Goal: Navigation & Orientation: Find specific page/section

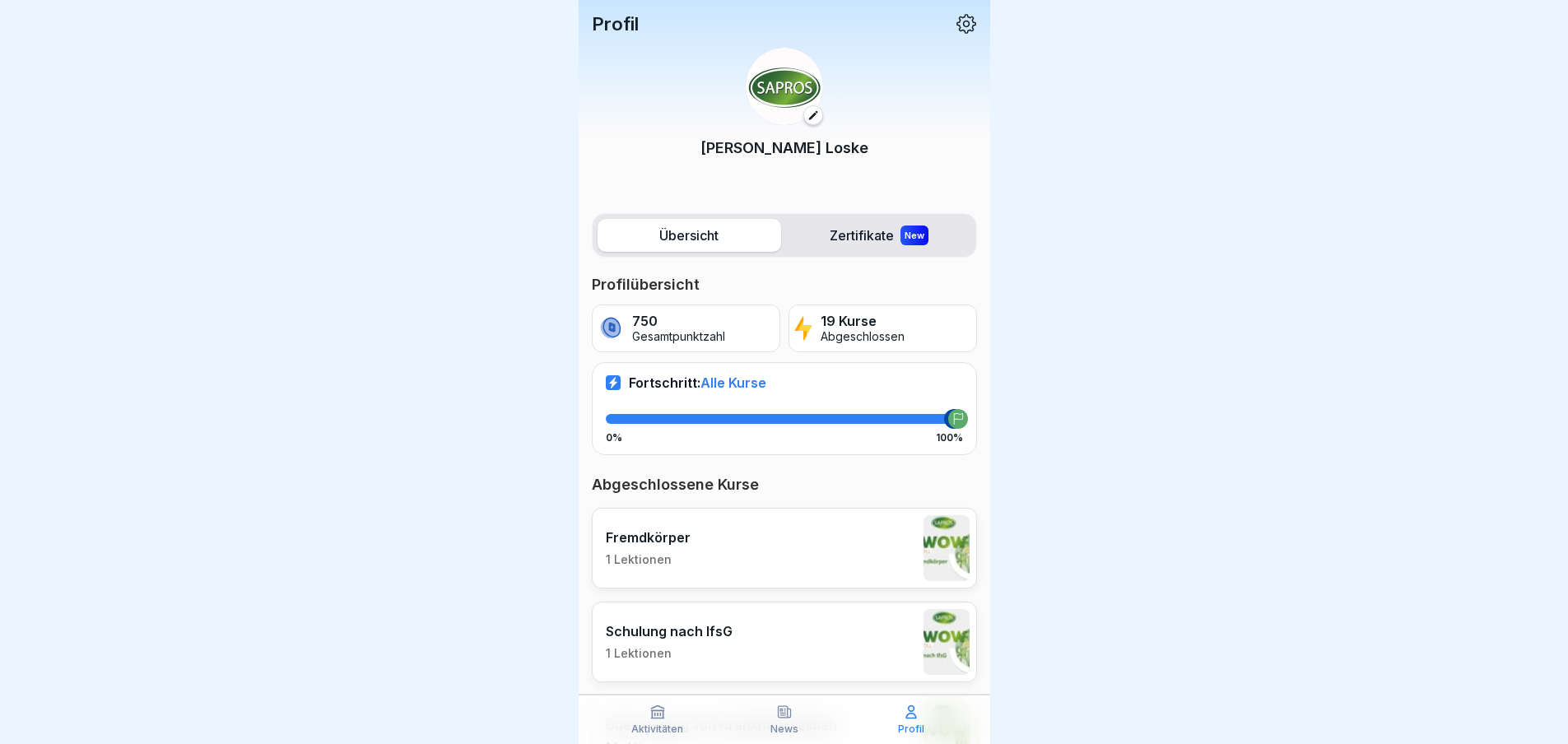
click at [593, 6] on div "Profil Martin Loske" at bounding box center [784, 103] width 412 height 205
click at [610, 20] on p "Profil" at bounding box center [615, 23] width 47 height 21
click at [959, 28] on icon at bounding box center [966, 23] width 21 height 21
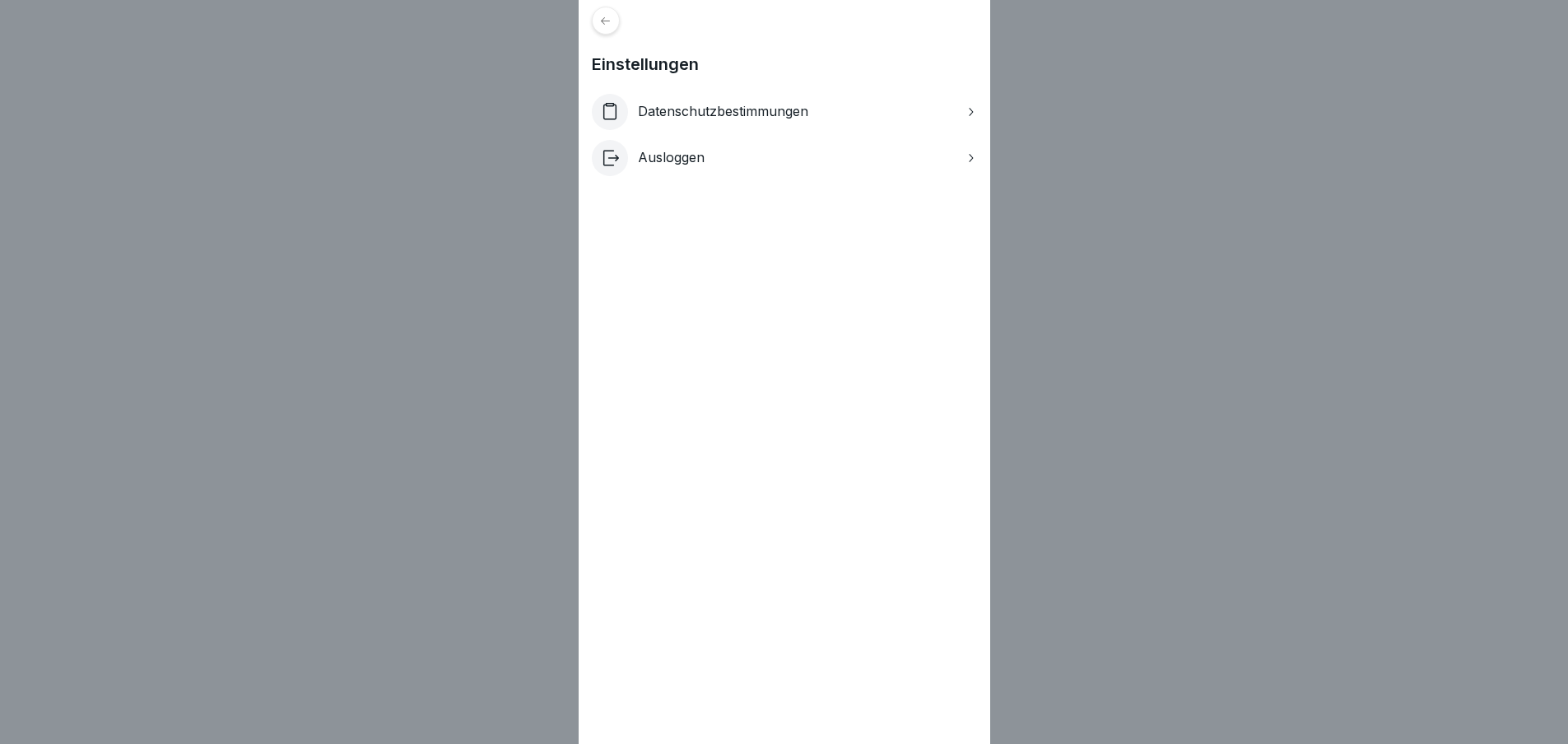
click at [1217, 102] on div "Einstellungen Datenschutzbestimmungen Ausloggen" at bounding box center [784, 372] width 1568 height 744
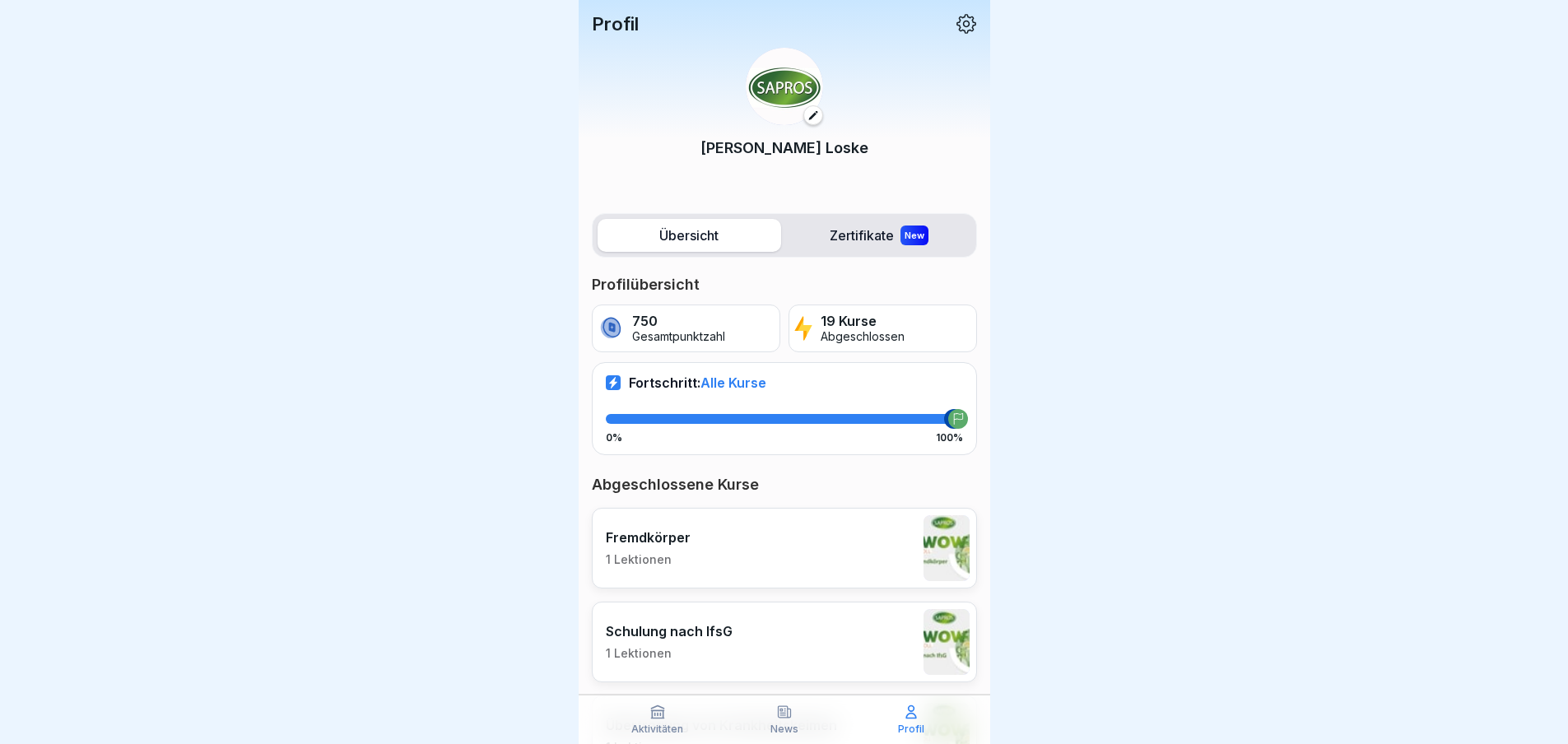
click at [710, 235] on label "Übersicht" at bounding box center [689, 236] width 183 height 33
click at [838, 221] on label "Zertifikate New" at bounding box center [880, 236] width 183 height 33
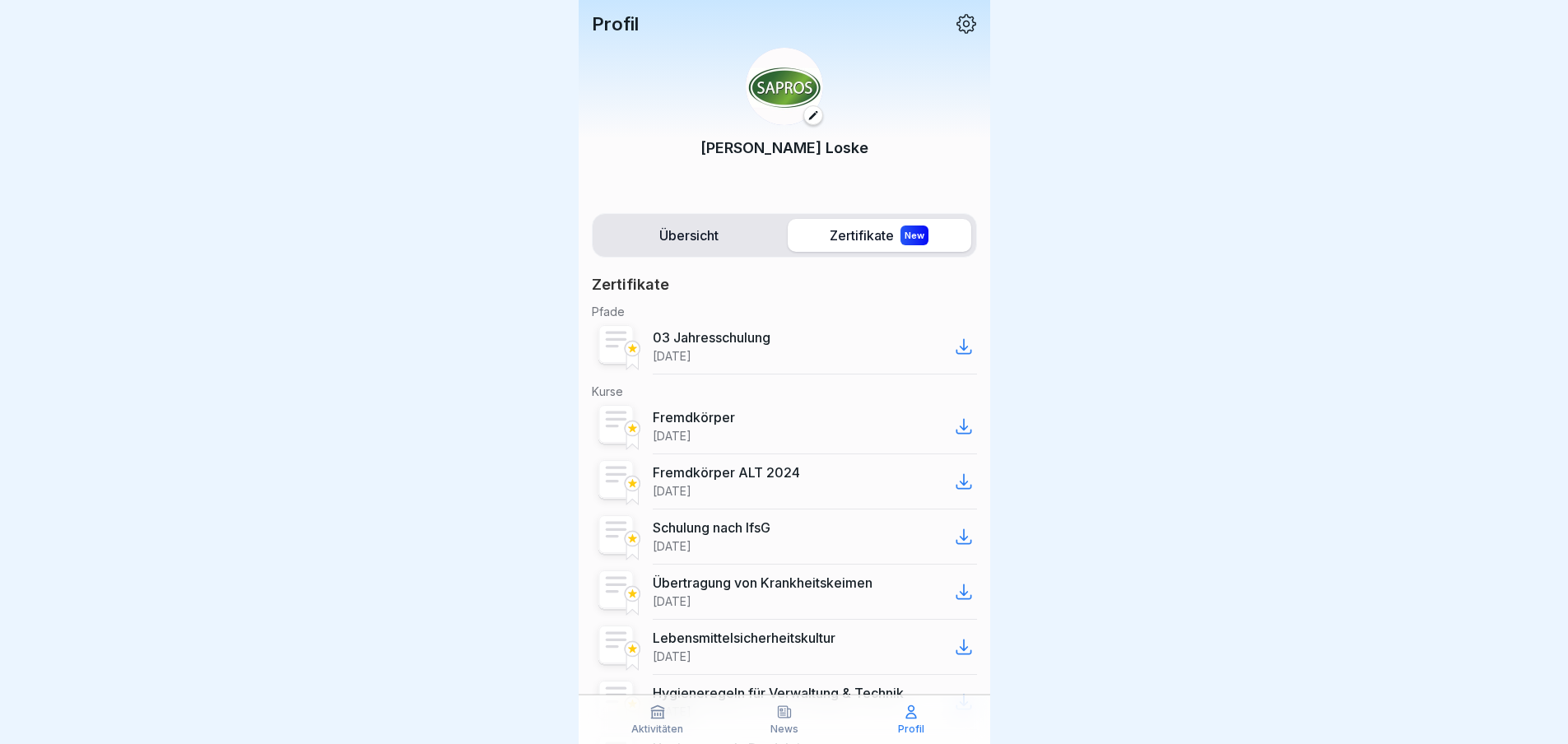
click at [722, 229] on label "Übersicht" at bounding box center [689, 236] width 183 height 33
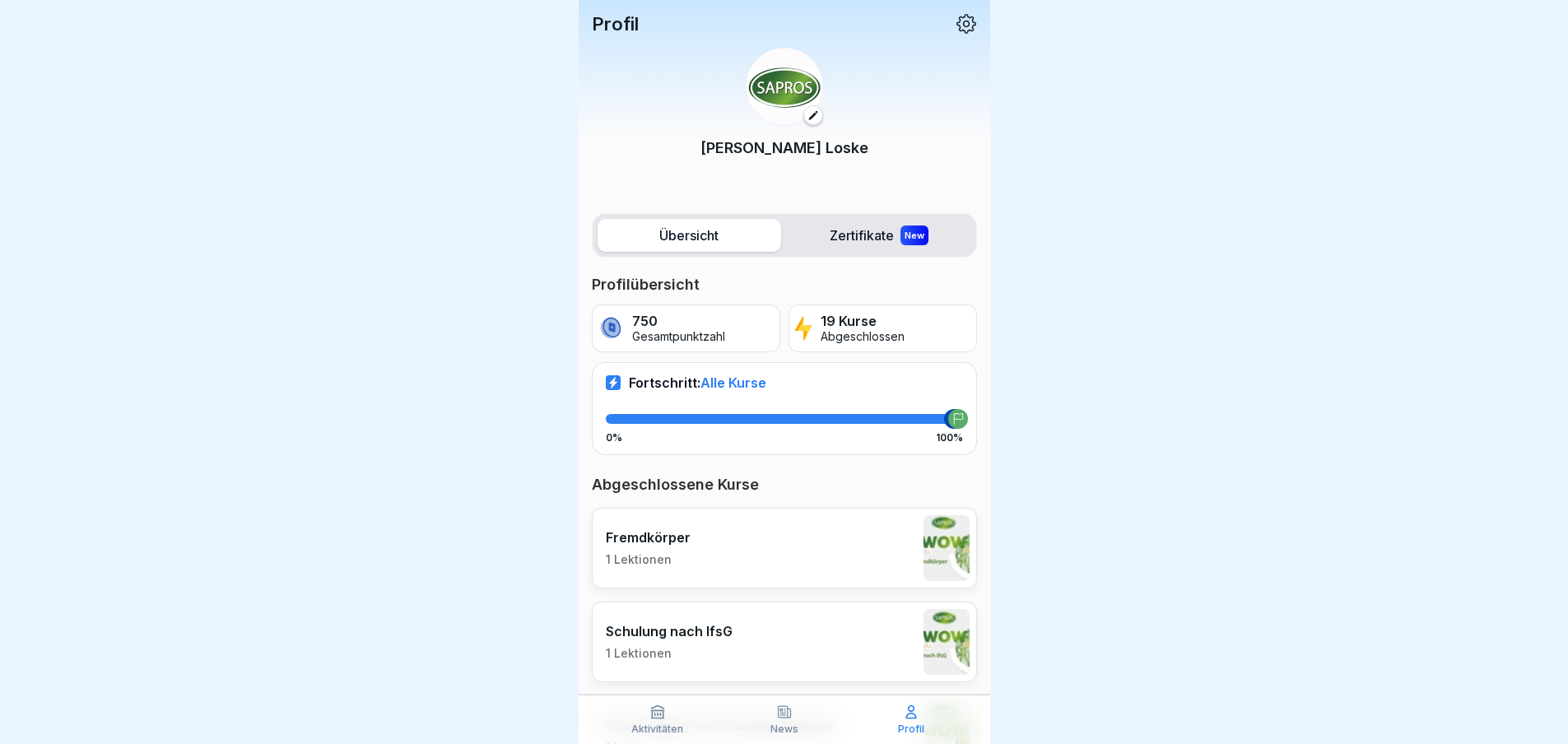
click at [961, 27] on icon at bounding box center [966, 23] width 21 height 21
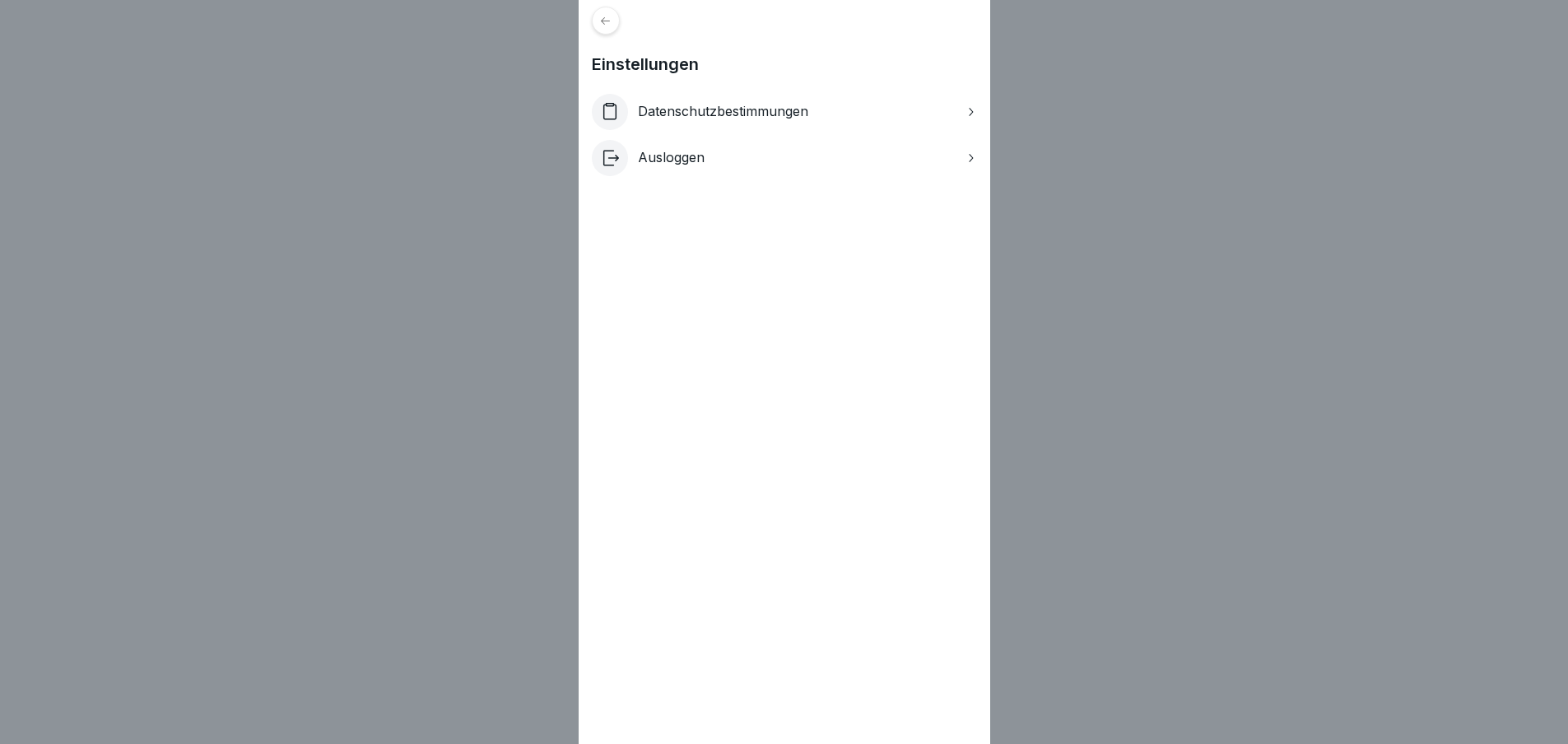
click at [1236, 168] on div "Einstellungen Datenschutzbestimmungen Ausloggen" at bounding box center [784, 372] width 1568 height 744
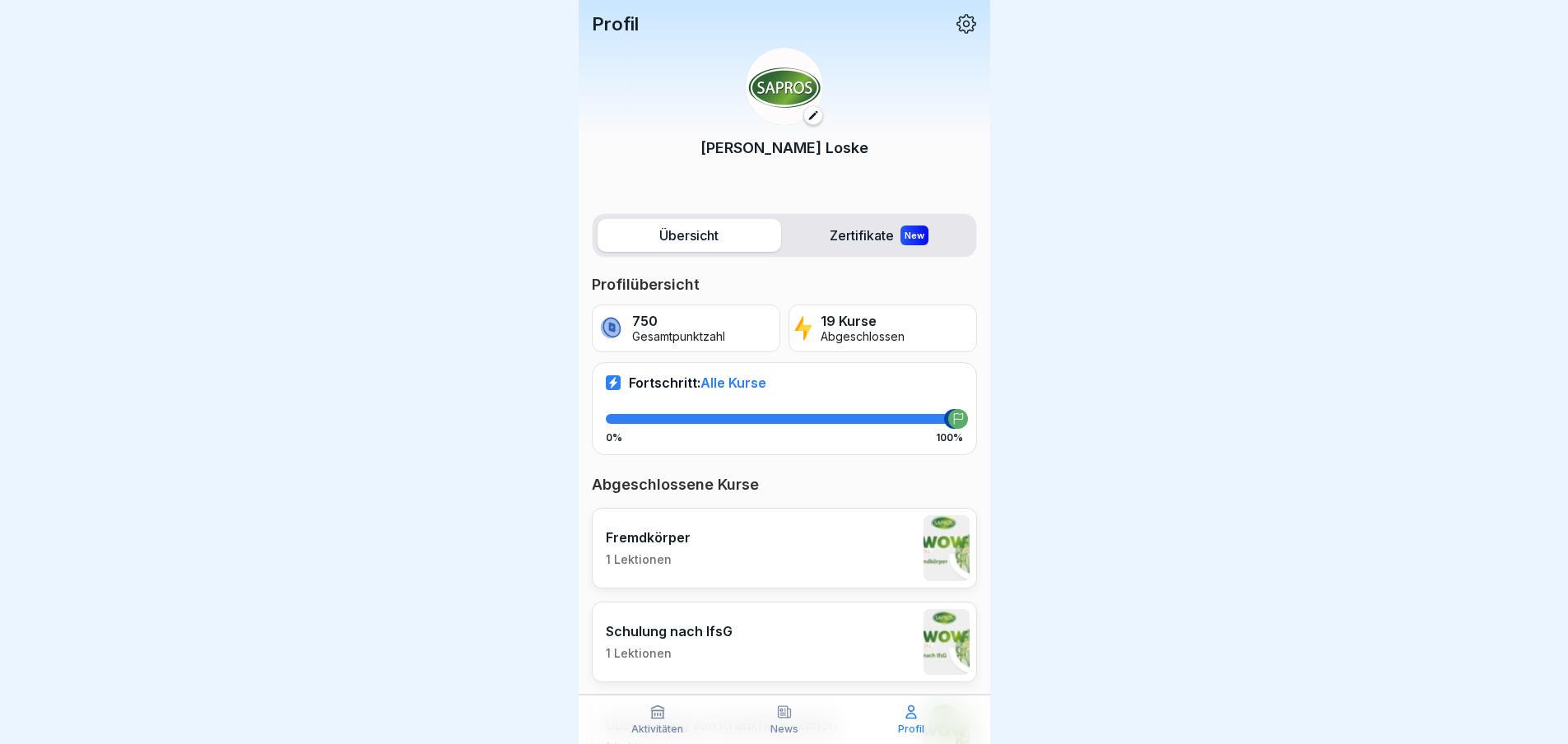
scroll to position [12, 0]
click at [666, 724] on p "Aktivitäten" at bounding box center [658, 729] width 52 height 11
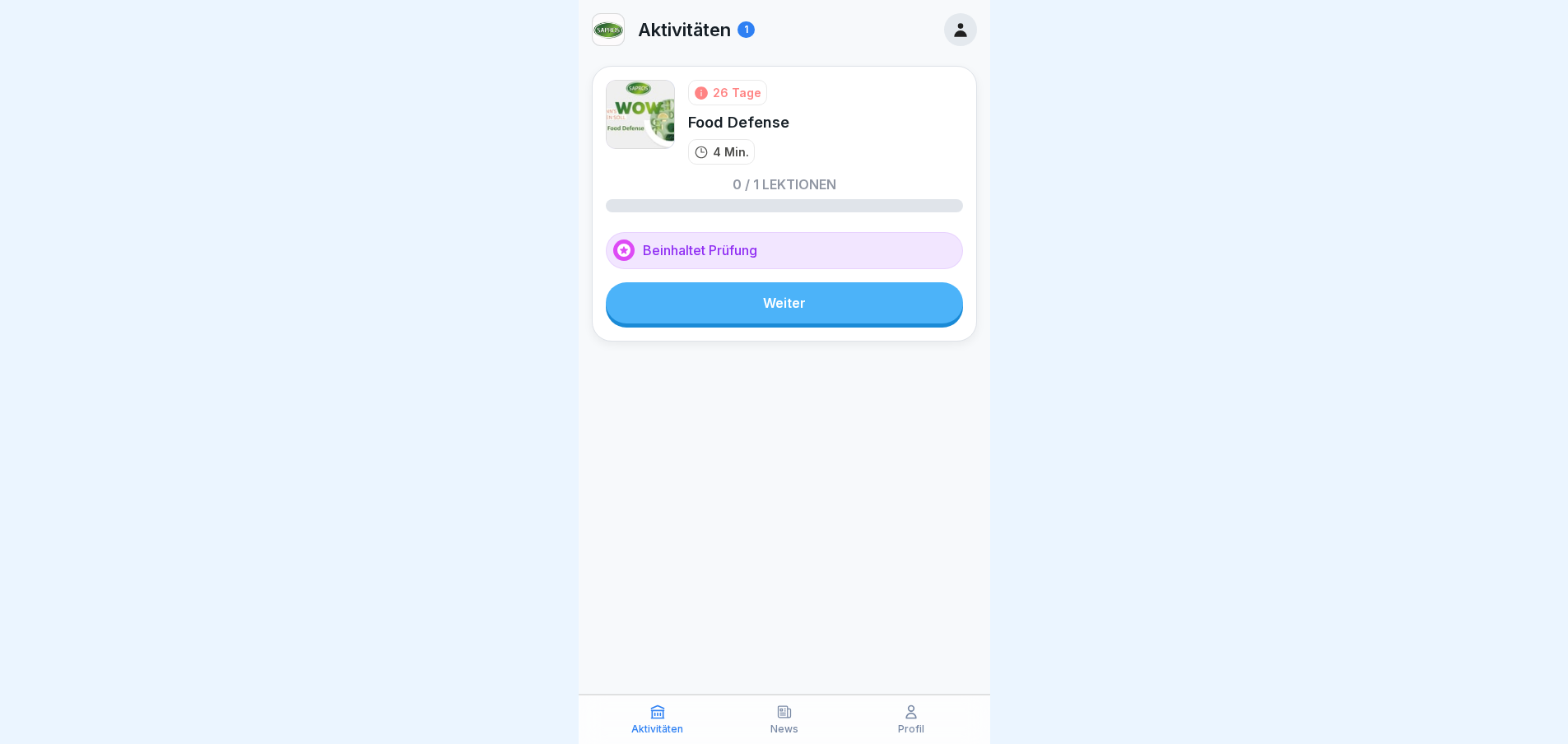
click at [778, 713] on icon at bounding box center [784, 713] width 17 height 17
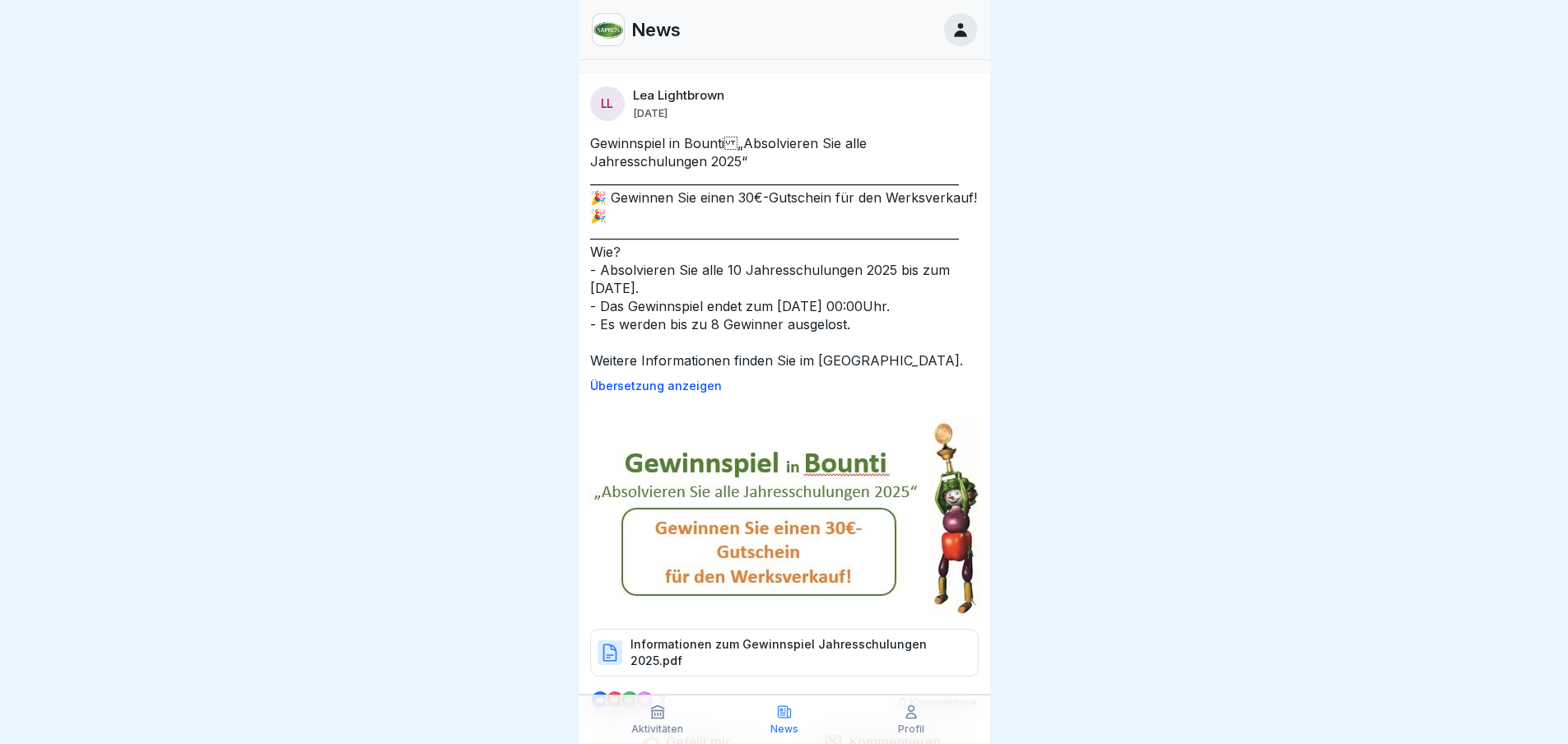
click at [922, 729] on p "Profil" at bounding box center [911, 729] width 26 height 11
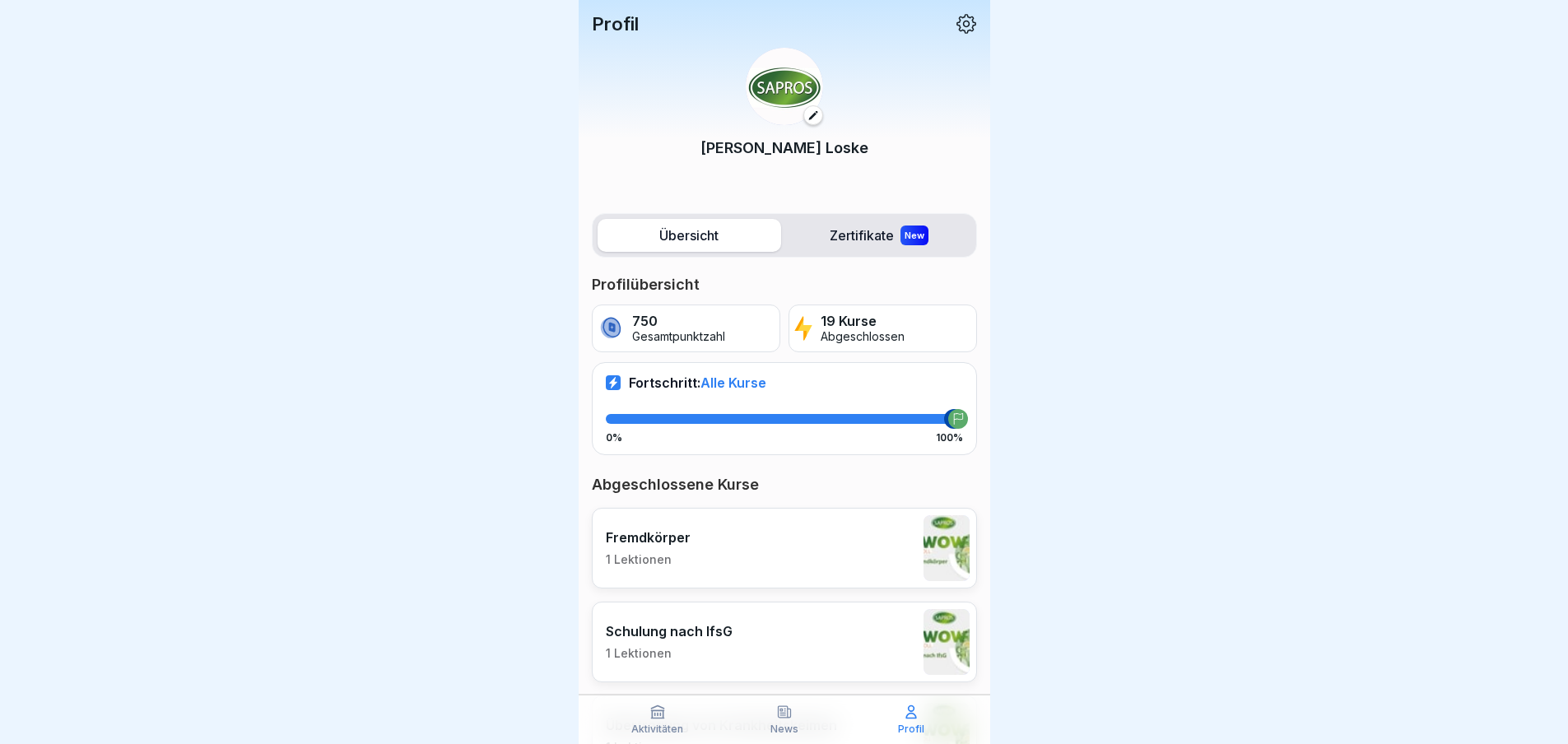
drag, startPoint x: 1499, startPoint y: 0, endPoint x: 1364, endPoint y: 6, distance: 135.1
click at [1250, 26] on div at bounding box center [784, 372] width 1568 height 744
click at [957, 28] on icon at bounding box center [966, 23] width 21 height 21
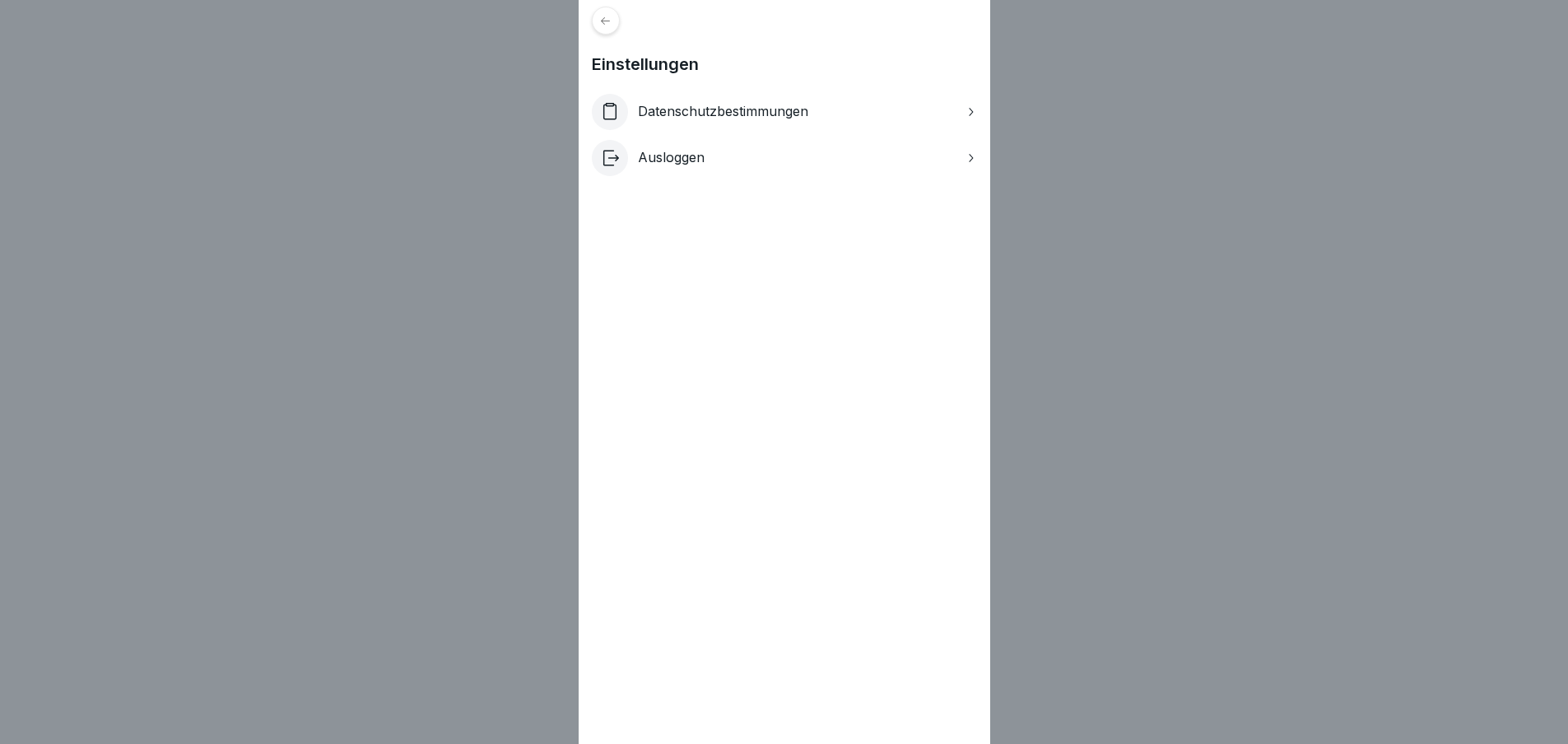
click at [635, 167] on div "Ausloggen" at bounding box center [784, 157] width 385 height 36
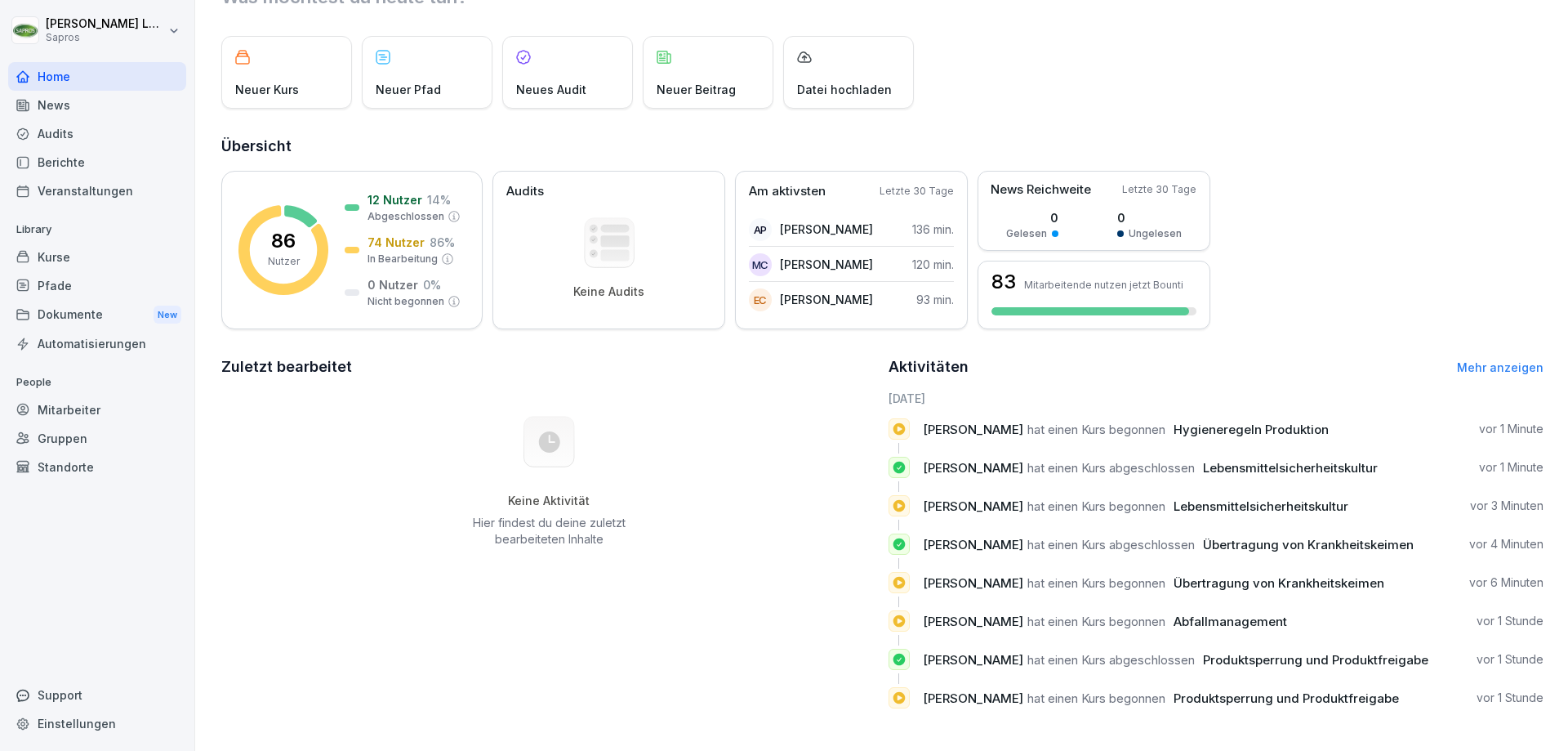
scroll to position [86, 0]
click at [1476, 360] on link "Mehr anzeigen" at bounding box center [1500, 366] width 86 height 14
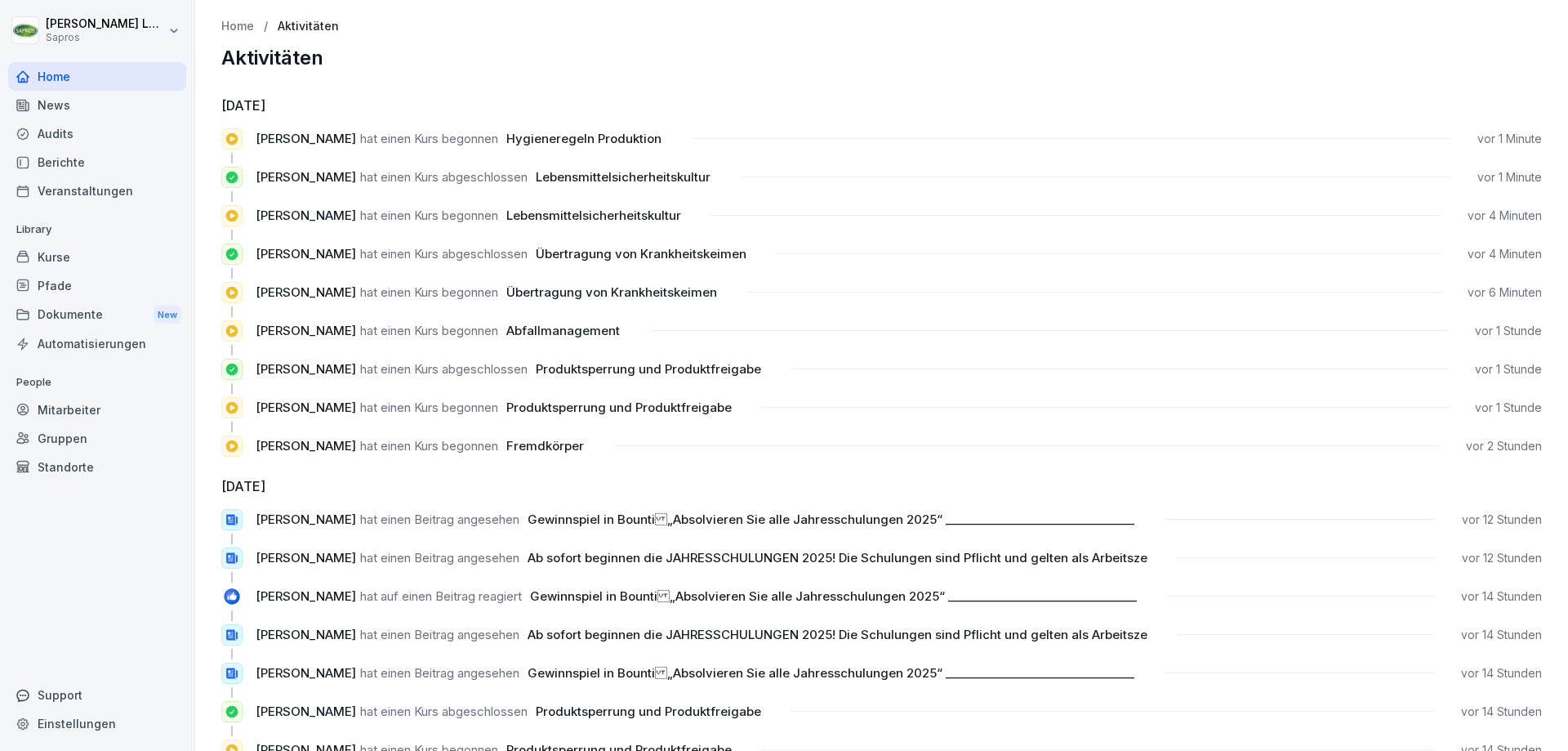
click at [92, 78] on div "Home" at bounding box center [97, 76] width 178 height 28
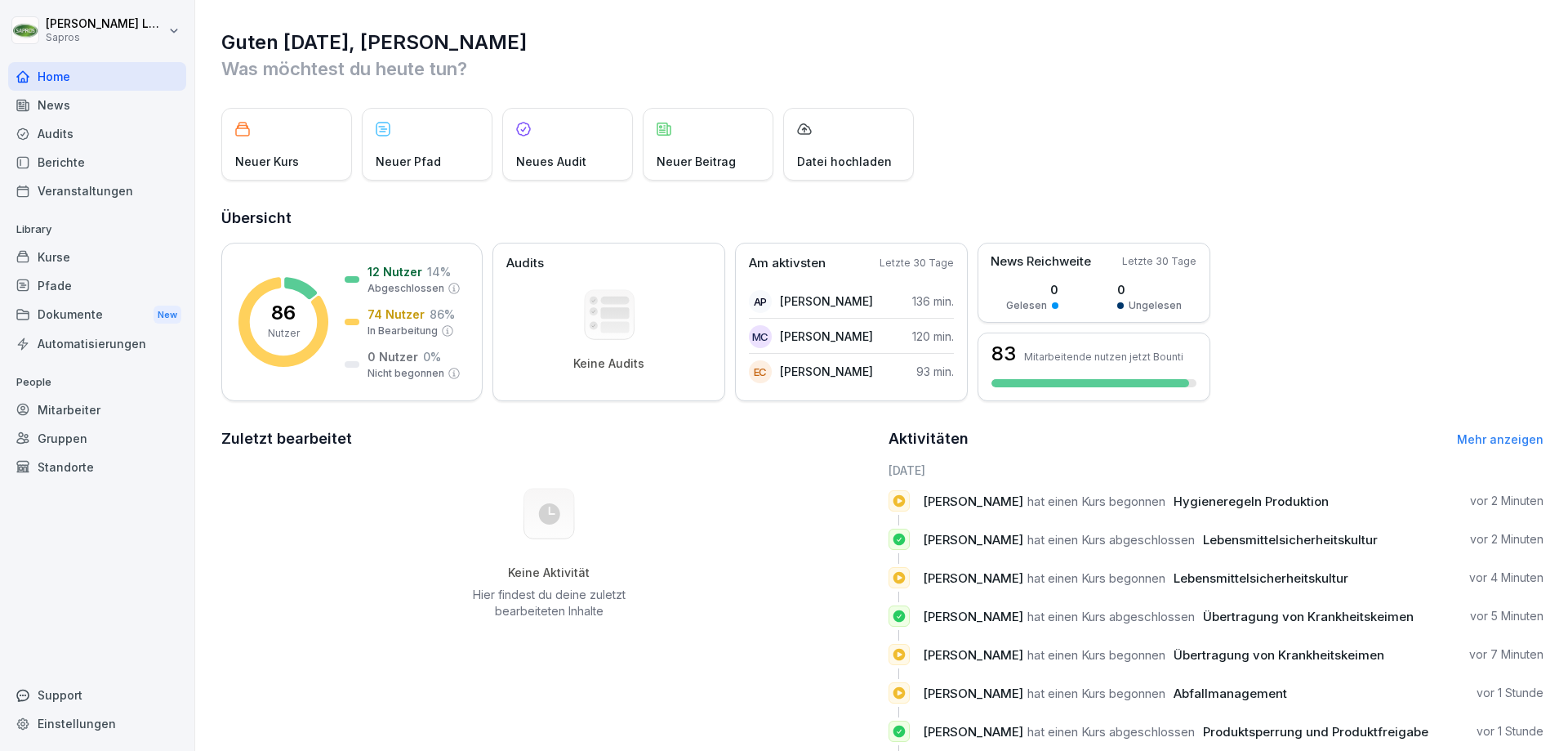
click at [1388, 185] on div "Guten [DATE], [PERSON_NAME] Was möchtest du [DATE] tun? Neuer Kurs Neuer Pfad N…" at bounding box center [882, 411] width 1373 height 823
click at [294, 150] on div "Neuer Kurs" at bounding box center [286, 143] width 130 height 73
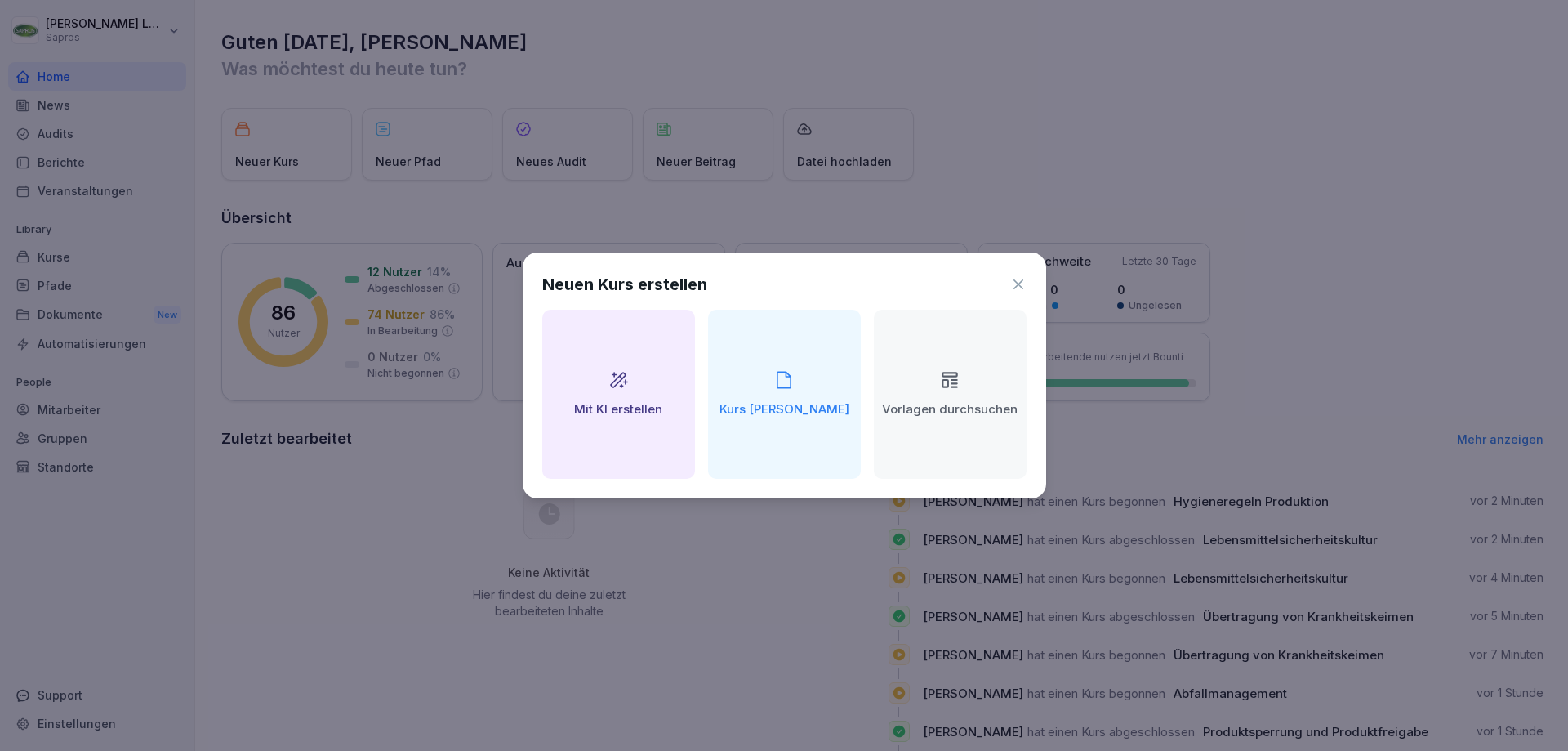
click at [1018, 282] on icon at bounding box center [1018, 285] width 17 height 17
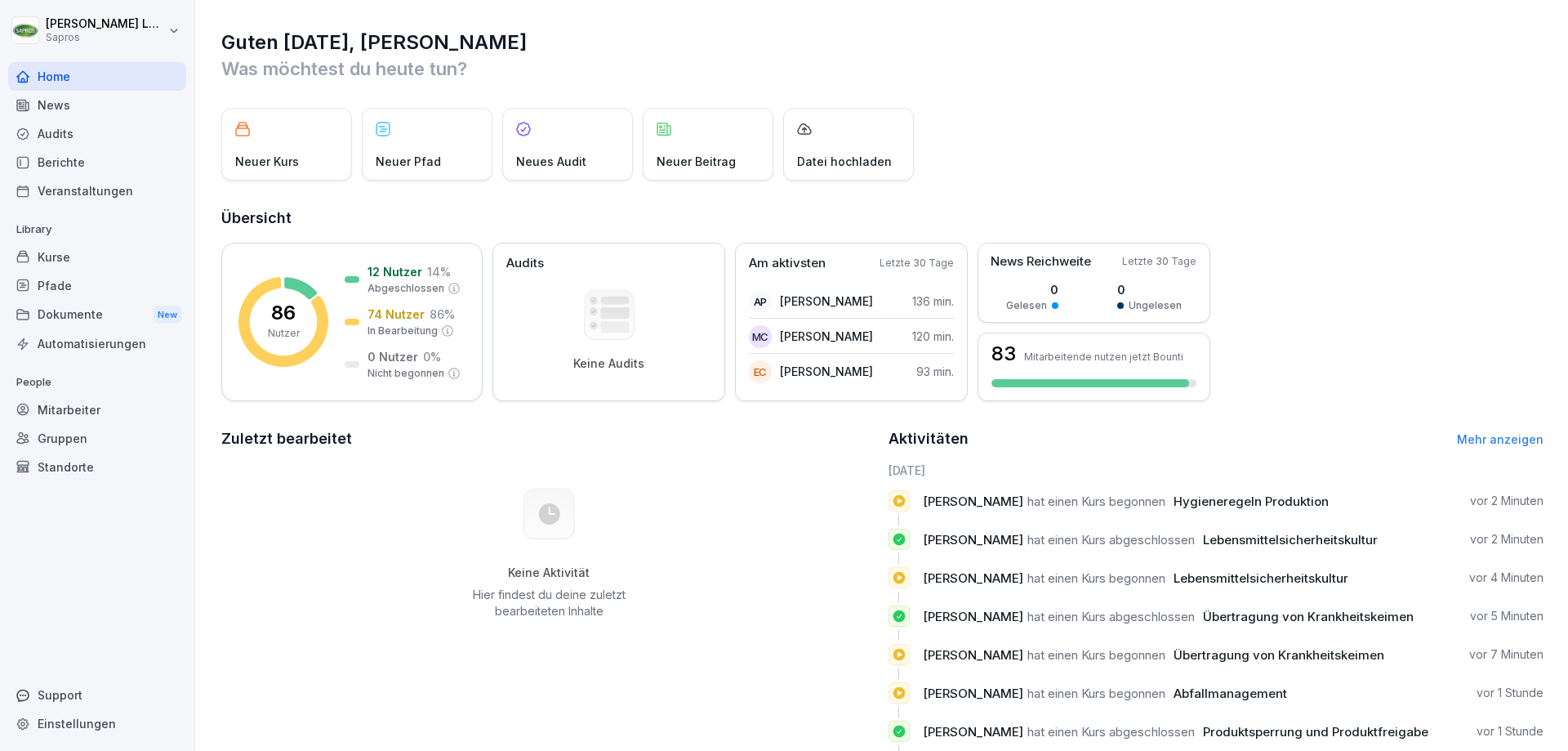
click at [441, 159] on div "Neuer Pfad" at bounding box center [427, 143] width 130 height 73
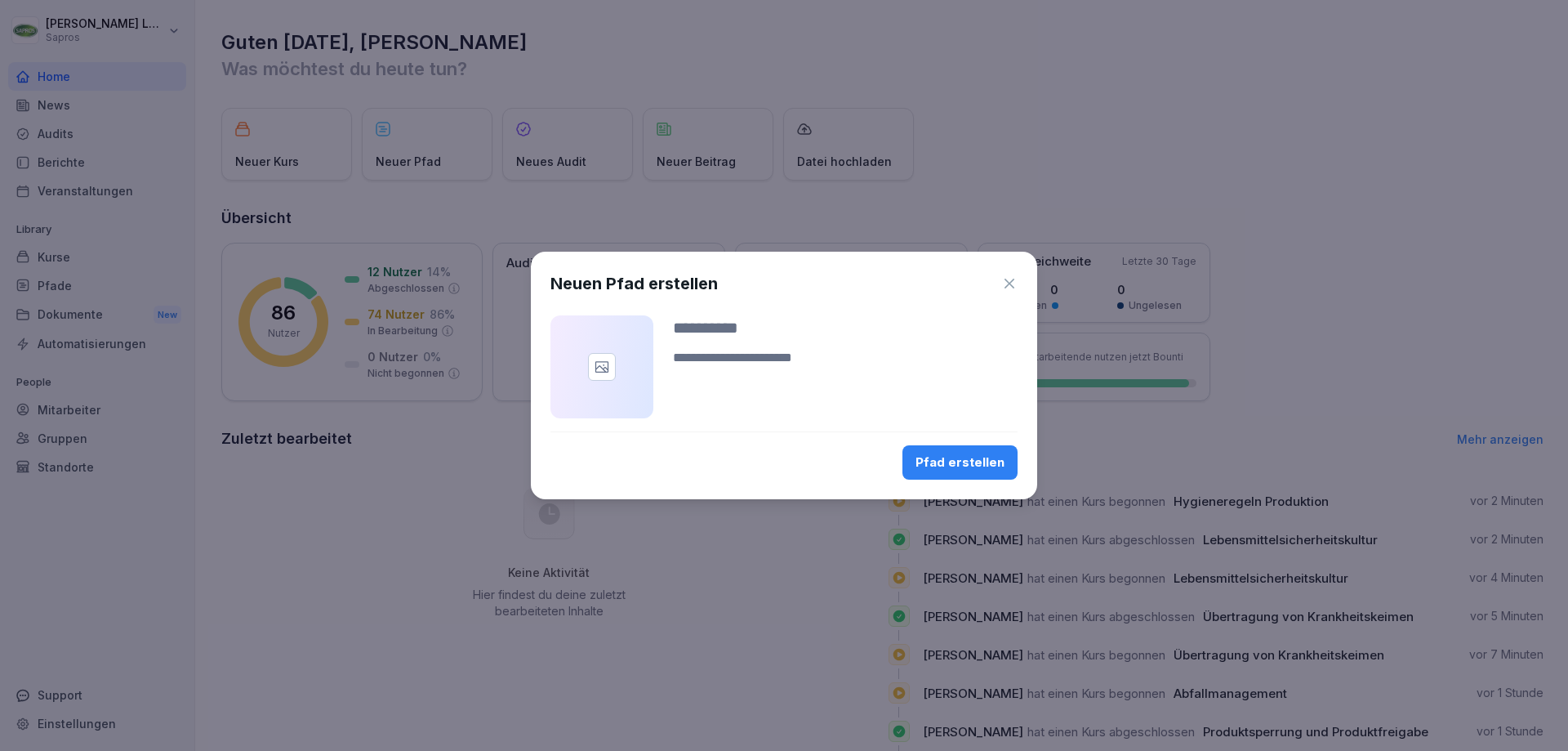
click at [1007, 279] on icon "button" at bounding box center [1009, 284] width 17 height 17
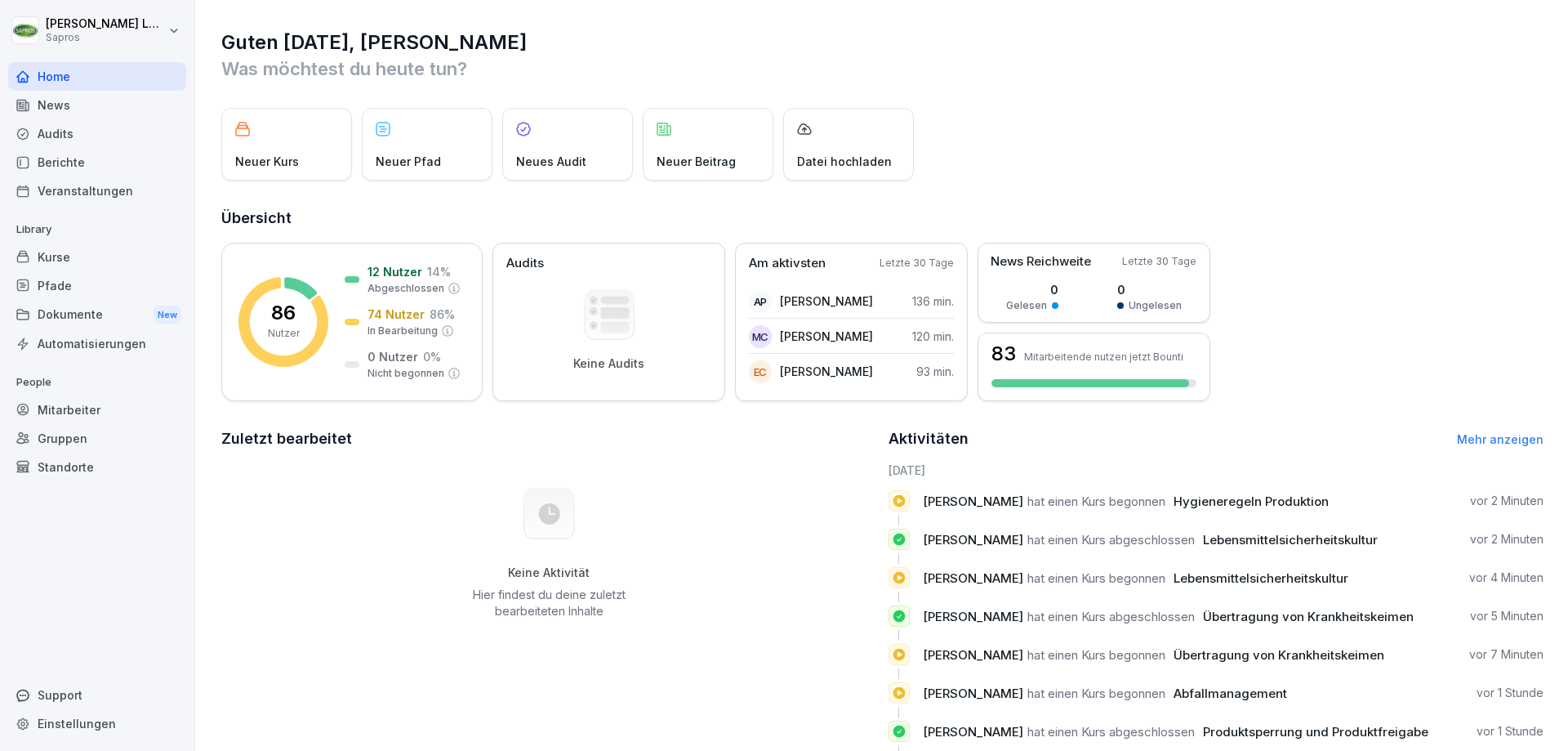
click at [37, 399] on div "Mitarbeiter" at bounding box center [97, 409] width 178 height 28
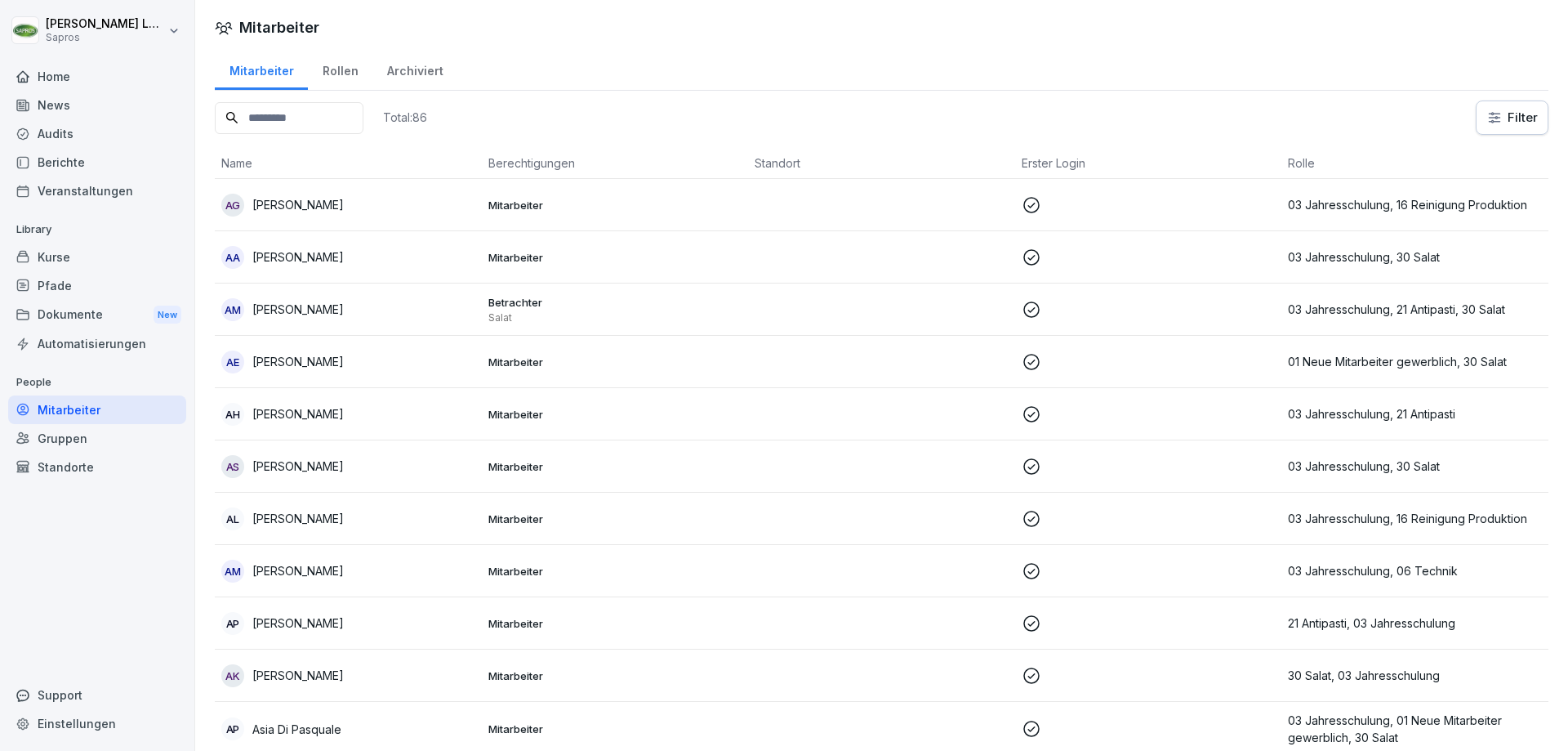
click at [23, 73] on icon at bounding box center [23, 77] width 13 height 13
